Goal: Find specific page/section: Find specific page/section

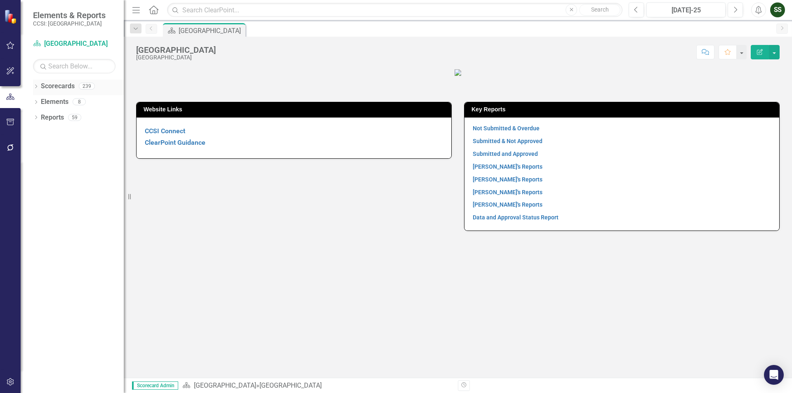
click at [37, 86] on icon at bounding box center [36, 87] width 2 height 4
click at [42, 104] on div "Dropdown" at bounding box center [40, 102] width 6 height 7
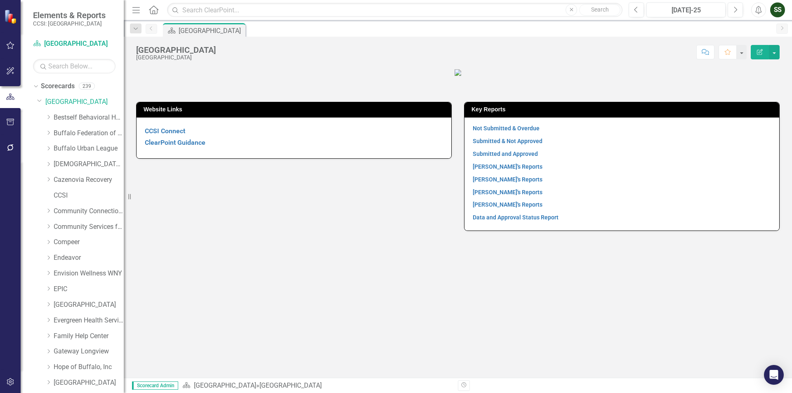
click at [574, 77] on figure at bounding box center [457, 72] width 643 height 9
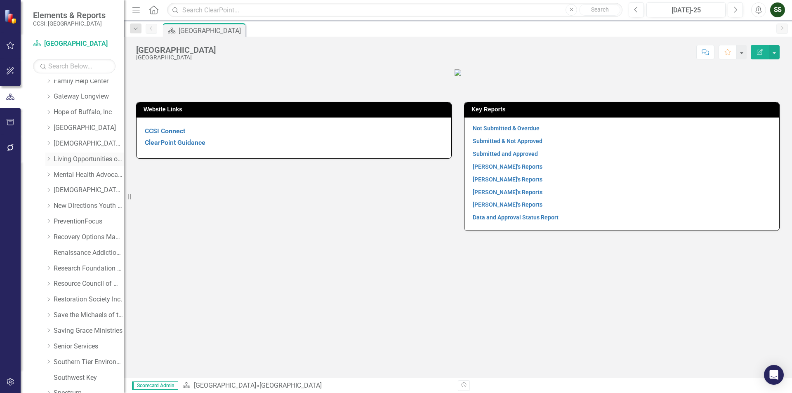
scroll to position [289, 0]
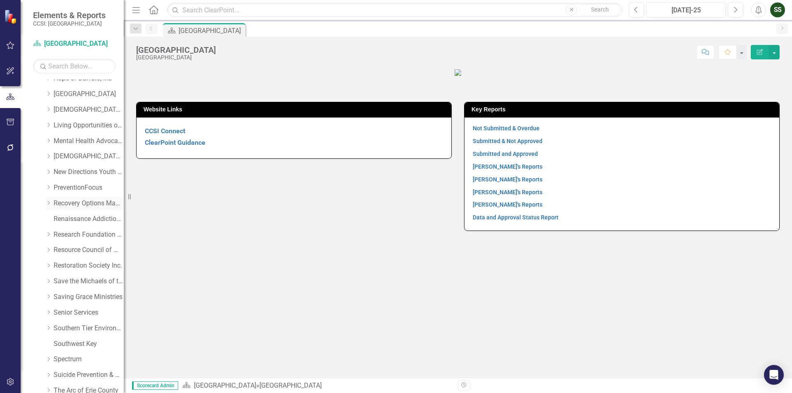
click at [85, 201] on link "Recovery Options Made Easy" at bounding box center [89, 203] width 70 height 9
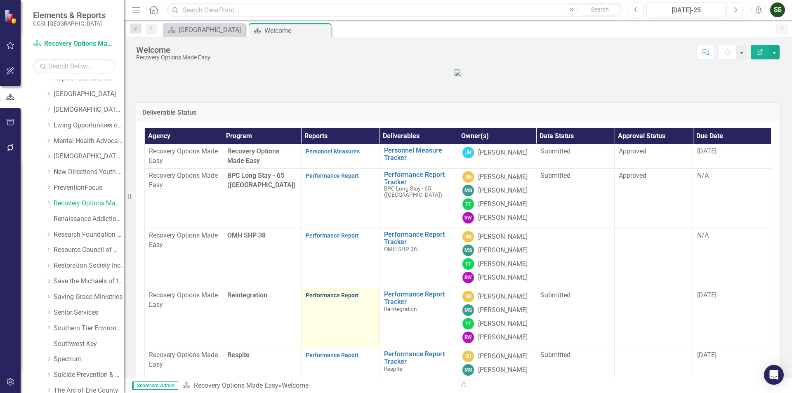
click at [330, 299] on link "Performance Report" at bounding box center [332, 295] width 53 height 7
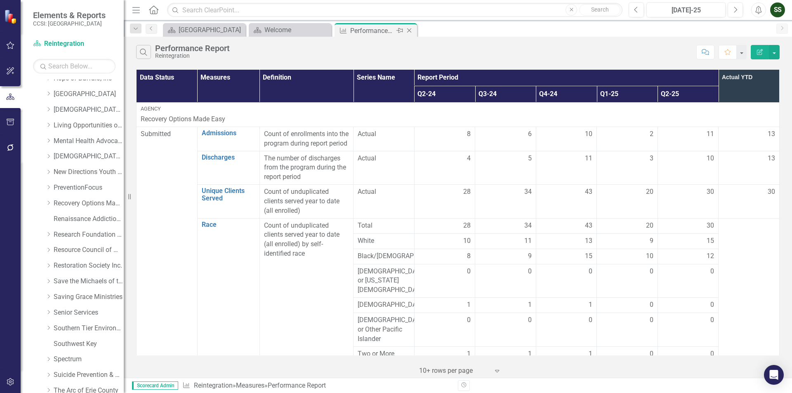
click at [411, 33] on icon "Close" at bounding box center [409, 30] width 8 height 7
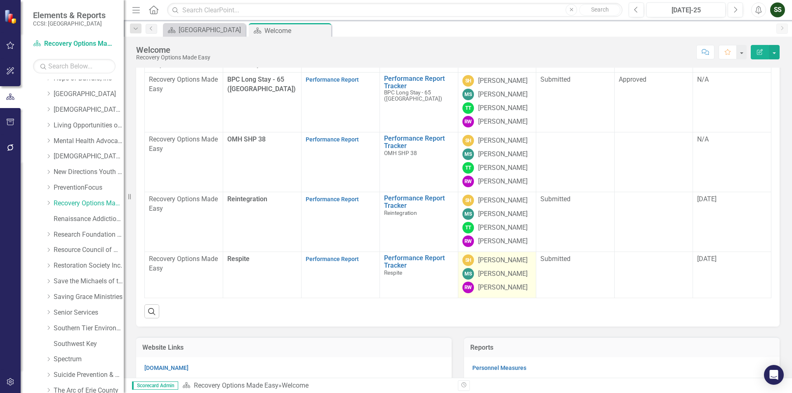
scroll to position [124, 0]
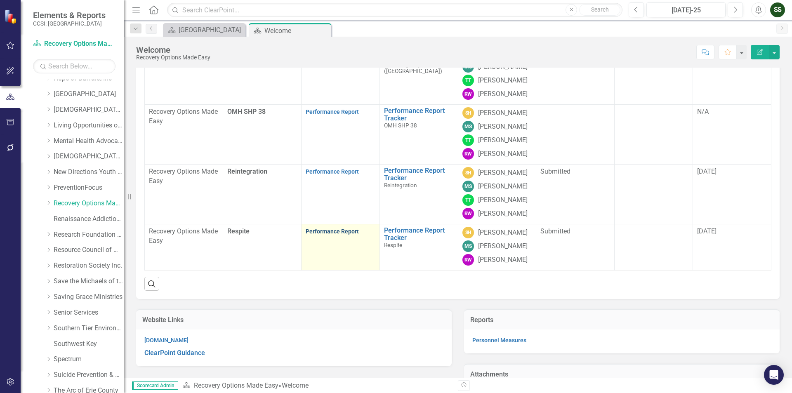
click at [331, 235] on link "Performance Report" at bounding box center [332, 231] width 53 height 7
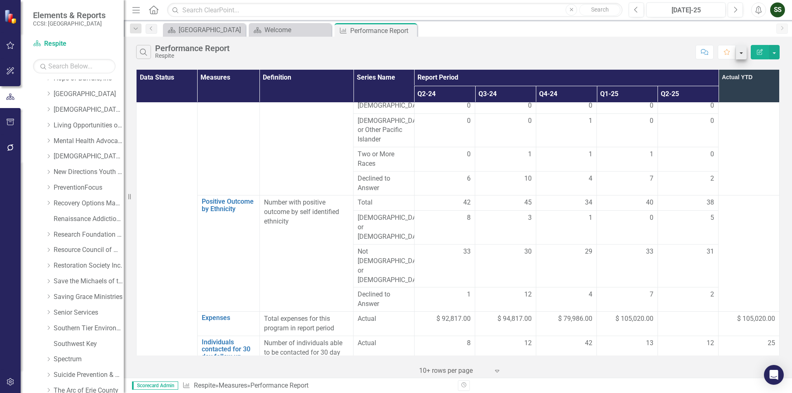
scroll to position [784, 0]
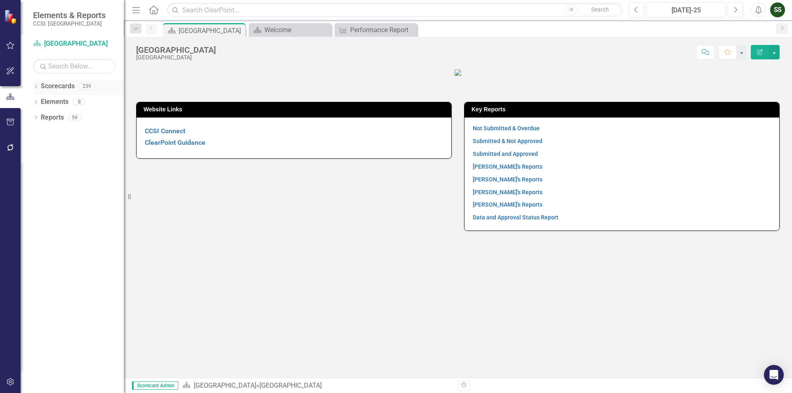
click at [35, 86] on icon "Dropdown" at bounding box center [36, 87] width 6 height 5
click at [40, 100] on icon "Dropdown" at bounding box center [40, 101] width 6 height 5
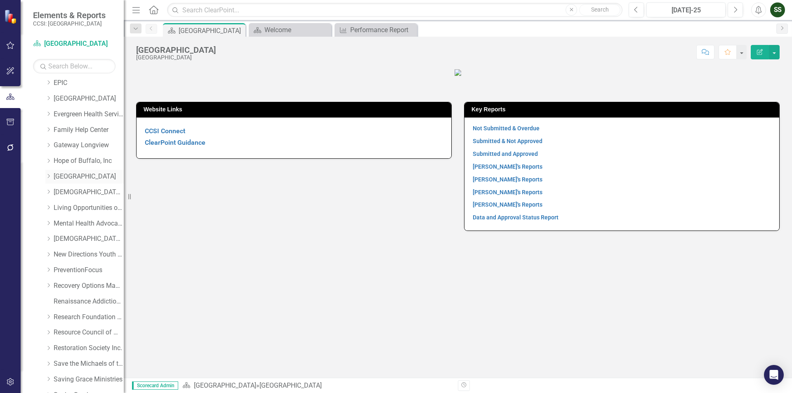
scroll to position [330, 0]
click at [64, 162] on link "Recovery Options Made Easy" at bounding box center [89, 162] width 70 height 9
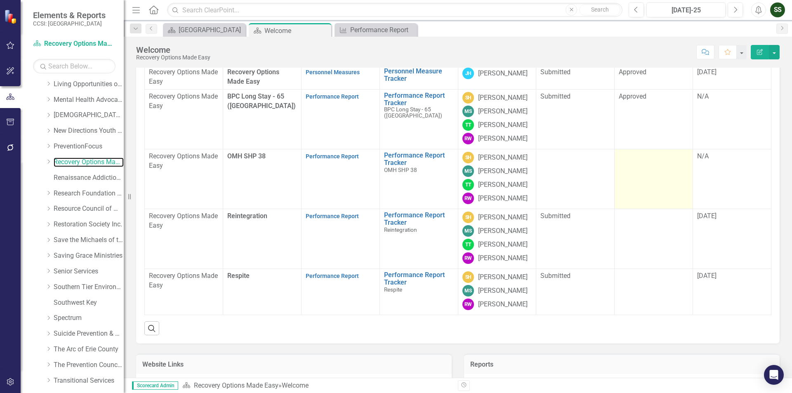
scroll to position [124, 0]
